Goal: Transaction & Acquisition: Purchase product/service

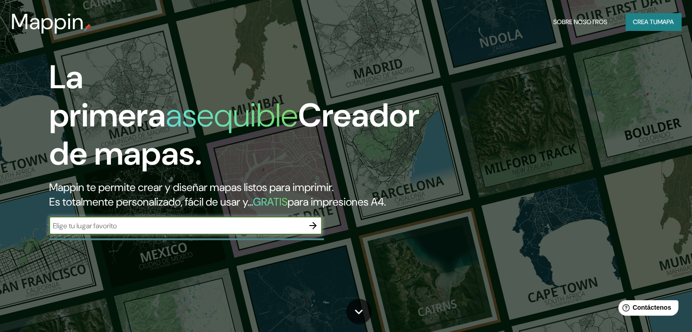
click at [651, 19] on font "Crea tu" at bounding box center [644, 22] width 25 height 8
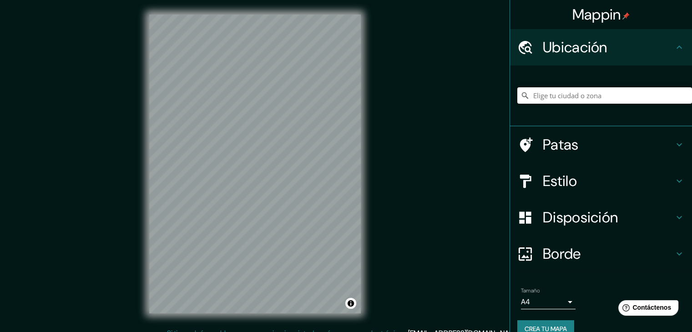
click at [574, 95] on input "Elige tu ciudad o zona" at bounding box center [604, 95] width 175 height 16
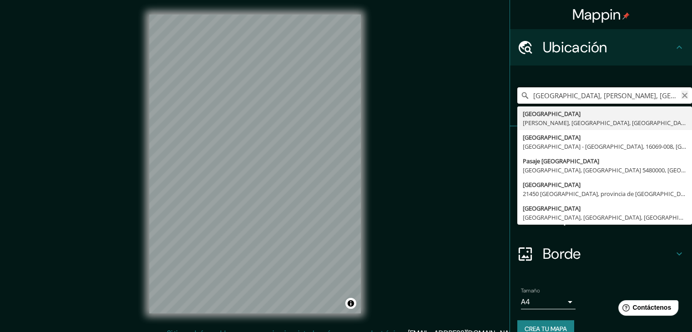
scroll to position [0, 42]
drag, startPoint x: 582, startPoint y: 99, endPoint x: 675, endPoint y: 93, distance: 92.5
click at [675, 93] on div "[GEOGRAPHIC_DATA], [PERSON_NAME], [GEOGRAPHIC_DATA], [GEOGRAPHIC_DATA] [GEOGRAP…" at bounding box center [604, 95] width 175 height 16
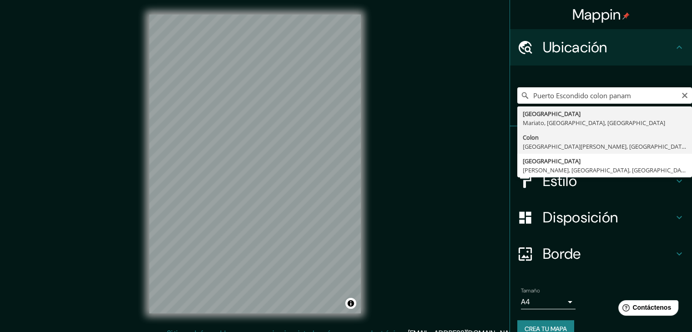
type input "[GEOGRAPHIC_DATA], [GEOGRAPHIC_DATA][PERSON_NAME], [GEOGRAPHIC_DATA]"
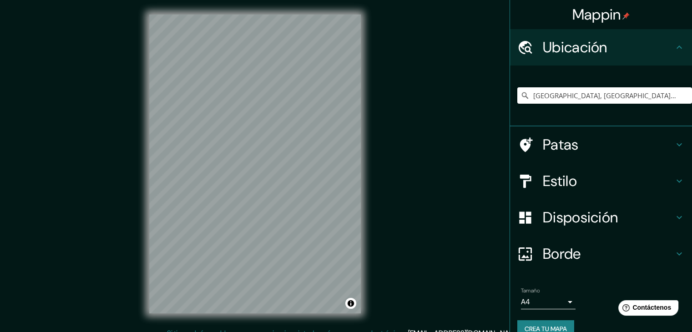
click at [368, 136] on div "© Mapbox © OpenStreetMap Improve this map" at bounding box center [255, 164] width 241 height 328
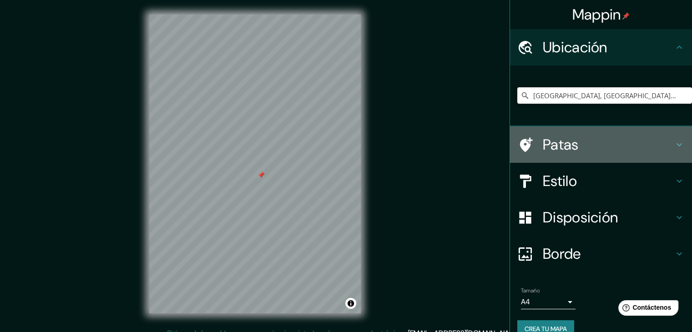
click at [676, 144] on icon at bounding box center [678, 144] width 11 height 11
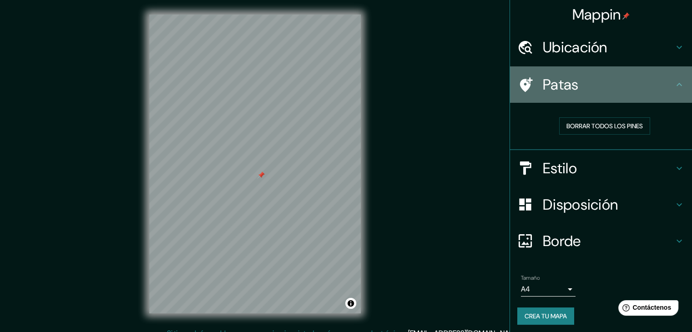
click at [674, 91] on div "Patas" at bounding box center [601, 84] width 182 height 36
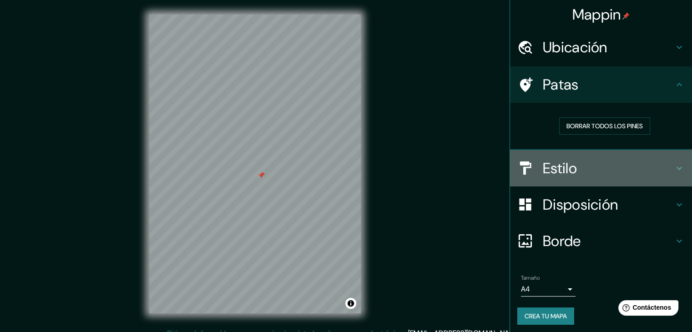
click at [676, 168] on icon at bounding box center [678, 167] width 5 height 3
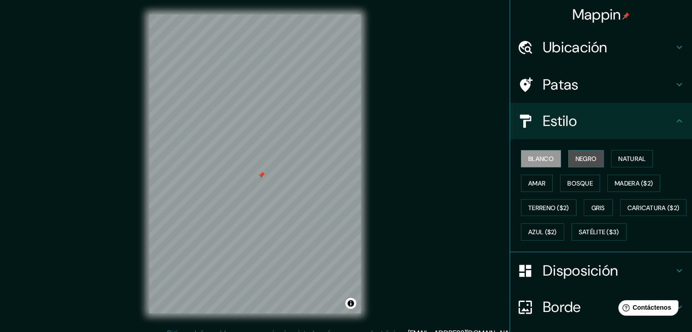
click at [583, 151] on button "Negro" at bounding box center [586, 158] width 36 height 17
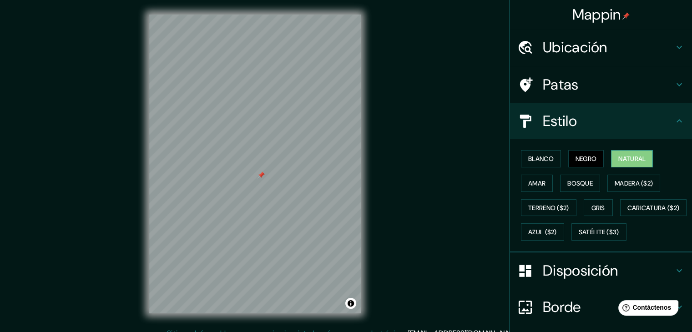
click at [620, 161] on font "Natural" at bounding box center [631, 159] width 27 height 8
click at [532, 182] on font "Amar" at bounding box center [536, 183] width 17 height 8
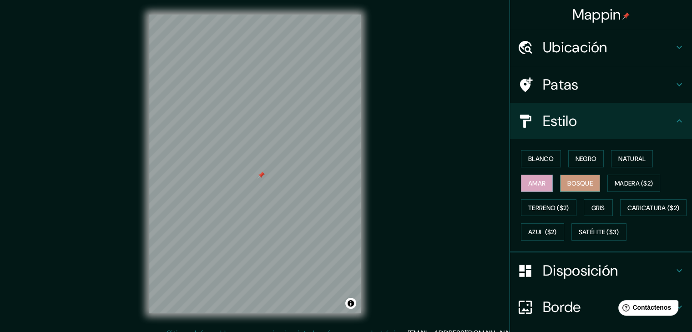
click at [567, 187] on font "Bosque" at bounding box center [579, 183] width 25 height 12
click at [614, 188] on font "Madera ($2)" at bounding box center [633, 183] width 38 height 12
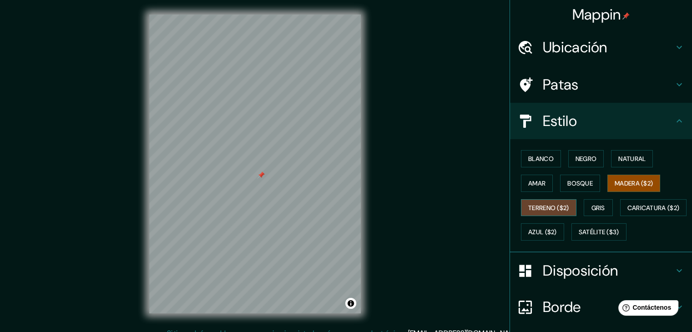
click at [542, 211] on font "Terreno ($2)" at bounding box center [548, 208] width 41 height 12
click at [592, 212] on font "Gris" at bounding box center [598, 208] width 14 height 12
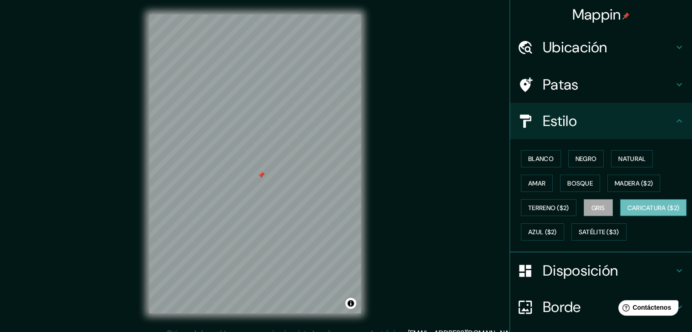
click at [627, 212] on font "Caricatura ($2)" at bounding box center [653, 208] width 52 height 8
click at [557, 234] on font "Azul ($2)" at bounding box center [542, 232] width 29 height 8
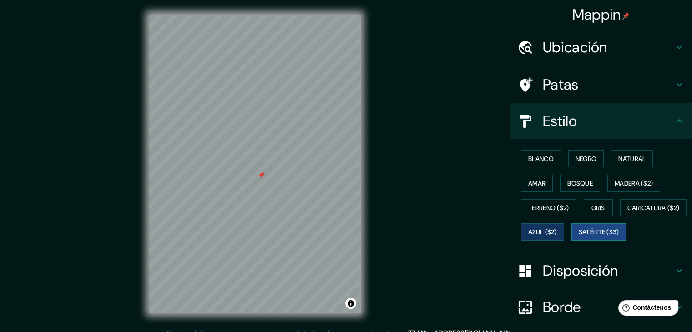
click at [571, 241] on button "Satélite ($3)" at bounding box center [598, 231] width 55 height 17
click at [538, 165] on button "Blanco" at bounding box center [541, 158] width 40 height 17
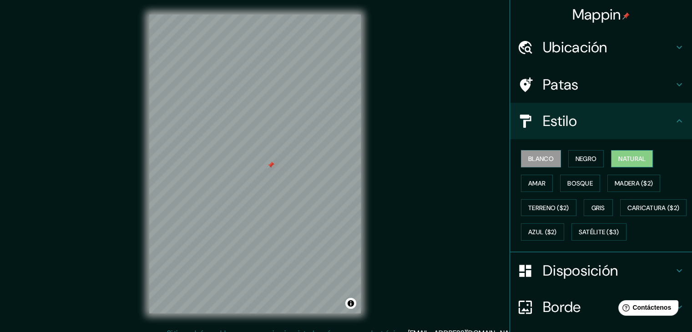
click at [622, 162] on font "Natural" at bounding box center [631, 159] width 27 height 8
click at [595, 162] on button "Negro" at bounding box center [586, 158] width 36 height 17
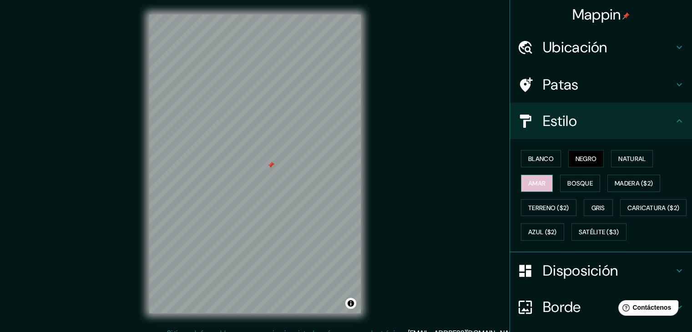
click at [533, 185] on font "Amar" at bounding box center [536, 183] width 17 height 8
click at [560, 183] on button "Bosque" at bounding box center [580, 183] width 40 height 17
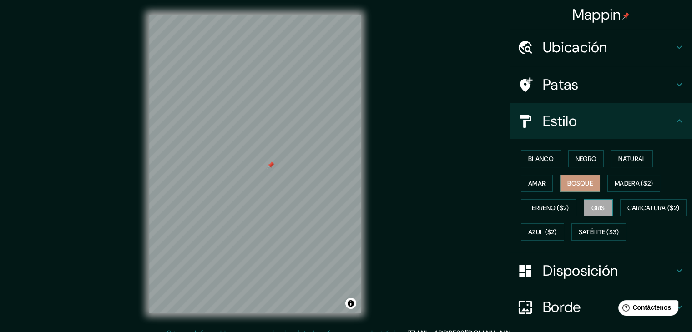
click at [583, 210] on button "Gris" at bounding box center [597, 207] width 29 height 17
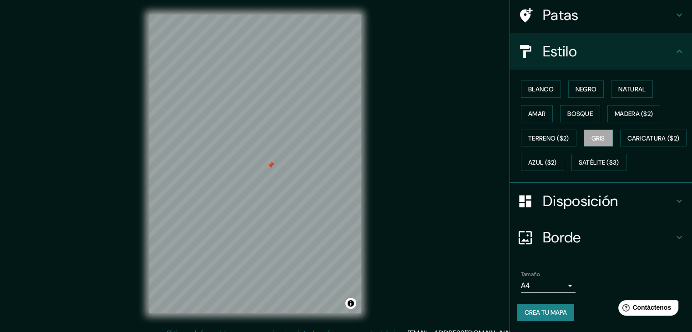
scroll to position [92, 0]
click at [667, 209] on div "Disposición" at bounding box center [601, 201] width 182 height 36
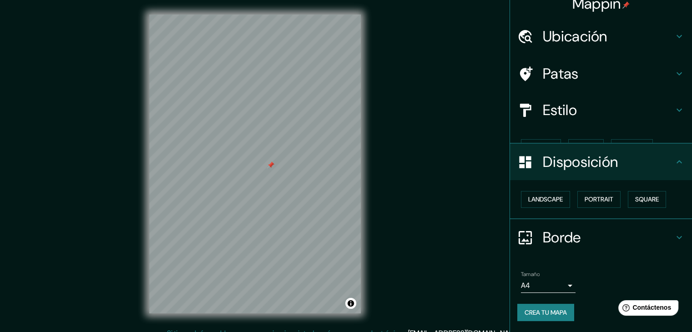
scroll to position [0, 0]
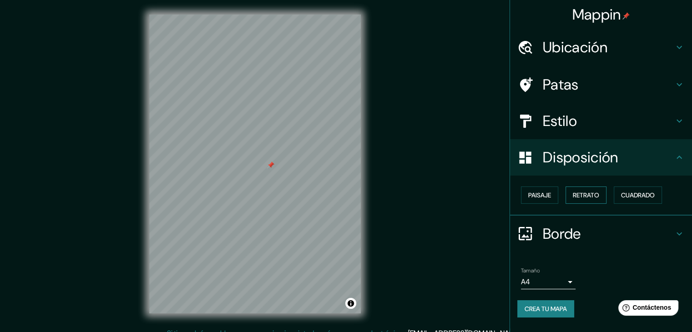
click at [580, 191] on font "Retrato" at bounding box center [585, 195] width 26 height 8
click at [555, 193] on button "Paisaje" at bounding box center [539, 194] width 37 height 17
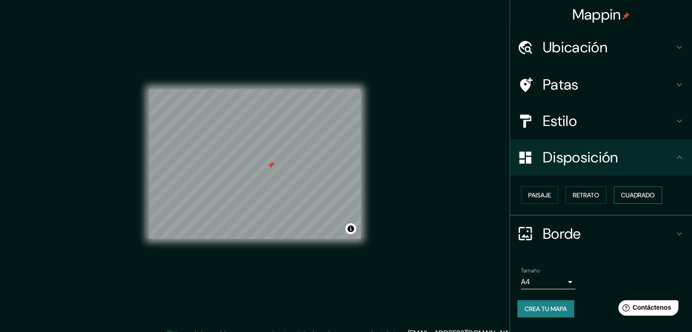
click at [649, 193] on font "Cuadrado" at bounding box center [638, 195] width 34 height 8
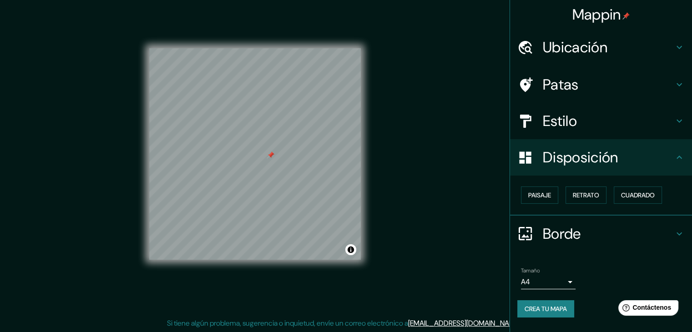
scroll to position [10, 0]
click at [568, 284] on body "Mappin Ubicación [GEOGRAPHIC_DATA], [GEOGRAPHIC_DATA][PERSON_NAME], [GEOGRAPHIC…" at bounding box center [346, 156] width 692 height 332
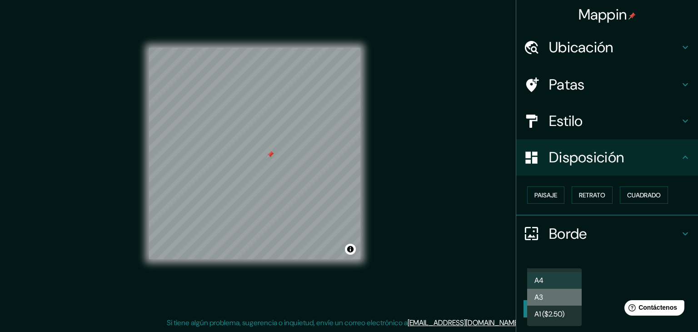
click at [566, 295] on li "A3" at bounding box center [554, 297] width 55 height 17
click at [566, 282] on body "Mappin Ubicación [GEOGRAPHIC_DATA], [GEOGRAPHIC_DATA][PERSON_NAME], [GEOGRAPHIC…" at bounding box center [349, 156] width 698 height 332
click at [567, 281] on li "A4" at bounding box center [554, 280] width 55 height 17
type input "single"
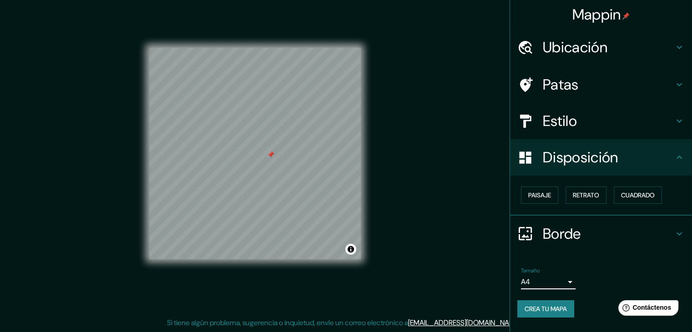
click at [562, 308] on font "Crea tu mapa" at bounding box center [545, 309] width 42 height 8
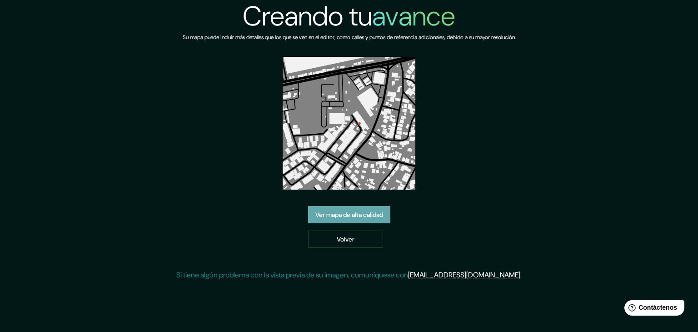
click at [383, 218] on font "Ver mapa de alta calidad" at bounding box center [350, 215] width 68 height 8
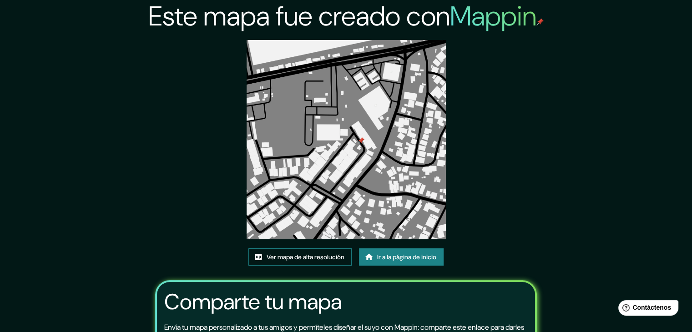
click at [322, 253] on font "Ver mapa de alta resolución" at bounding box center [305, 257] width 78 height 8
